Goal: Task Accomplishment & Management: Manage account settings

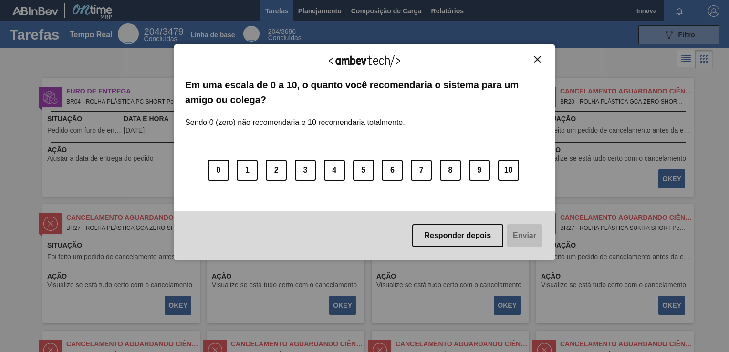
click at [537, 58] on img "Fechar" at bounding box center [537, 59] width 7 height 7
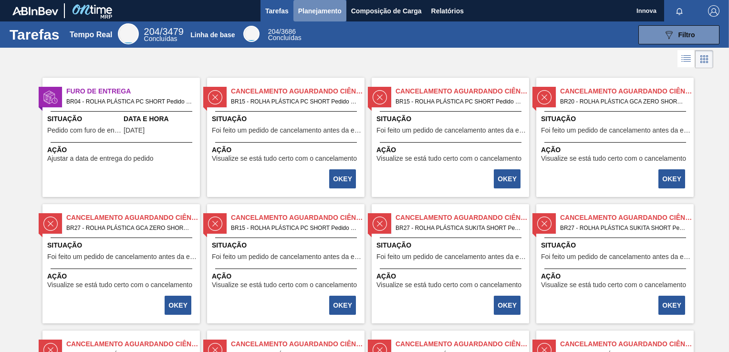
click at [319, 11] on span "Planejamento" at bounding box center [319, 10] width 43 height 11
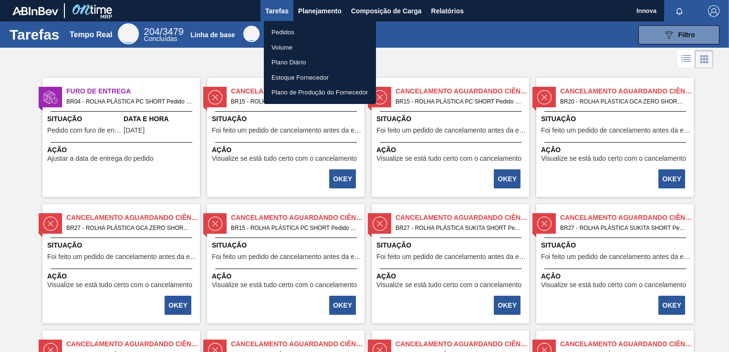
click at [285, 31] on li "Pedidos" at bounding box center [320, 32] width 112 height 15
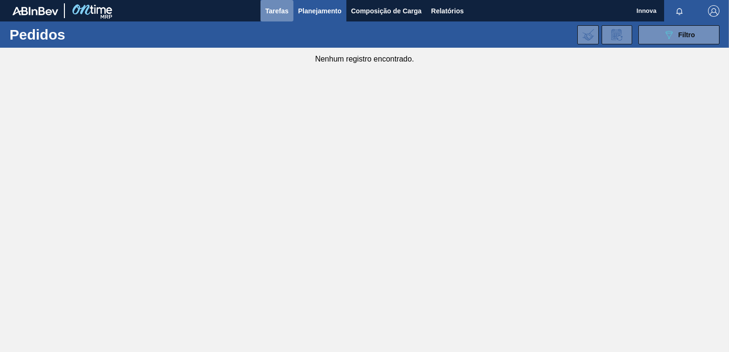
click at [284, 4] on button "Tarefas" at bounding box center [276, 10] width 33 height 21
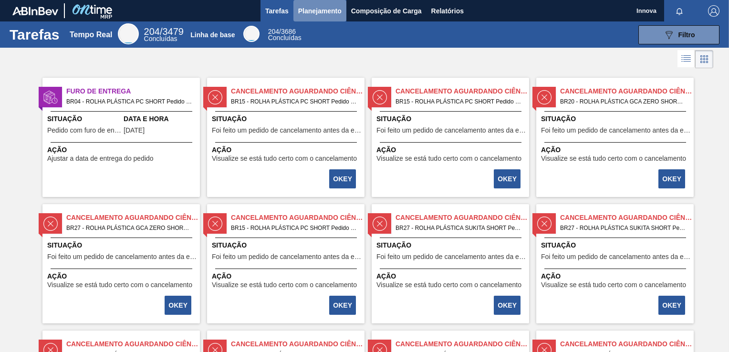
drag, startPoint x: 329, startPoint y: 10, endPoint x: 314, endPoint y: 10, distance: 14.3
click at [314, 10] on span "Planejamento" at bounding box center [319, 10] width 43 height 11
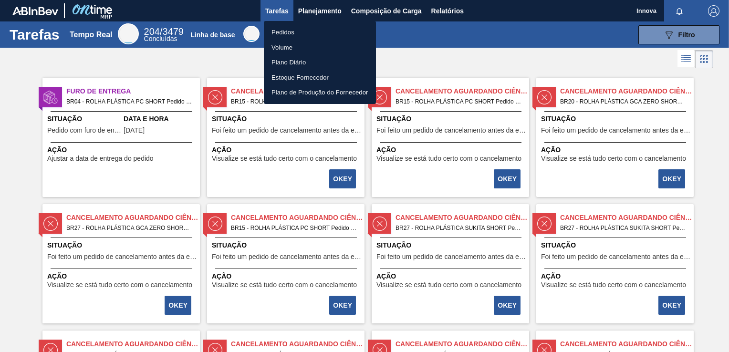
click at [304, 29] on li "Pedidos" at bounding box center [320, 32] width 112 height 15
